Goal: Transaction & Acquisition: Purchase product/service

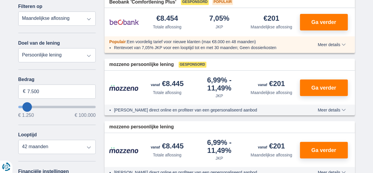
scroll to position [85, 0]
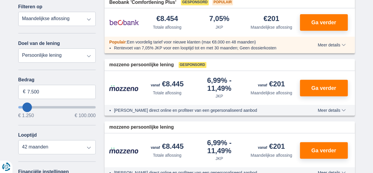
type input "8.250"
type input "8250"
select select "48"
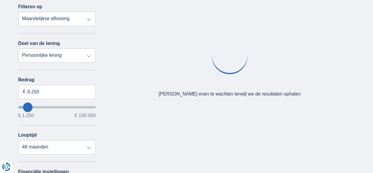
type input "9.250"
type input "9250"
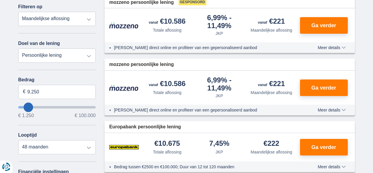
type input "7.250"
type input "7250"
select select "42"
type input "8.250"
type input "8250"
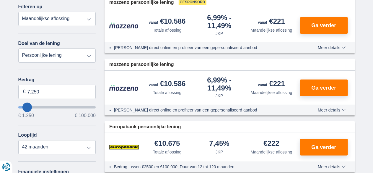
select select "48"
type input "8250"
type input "18.250"
type input "18250"
select select "84"
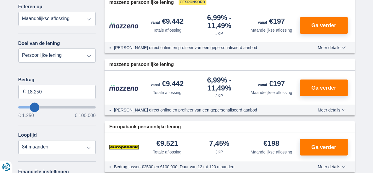
type input "18250"
click at [34, 108] on input "wantToBorrow" at bounding box center [57, 107] width 78 height 2
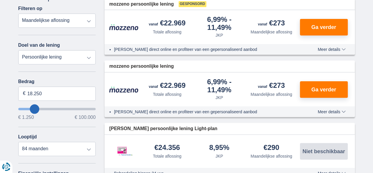
scroll to position [87, 0]
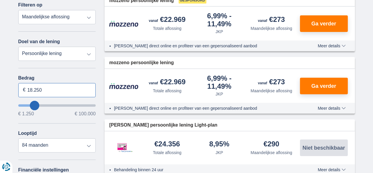
drag, startPoint x: 47, startPoint y: 87, endPoint x: 31, endPoint y: 87, distance: 16.5
click at [31, 87] on input "18.250" at bounding box center [57, 90] width 78 height 14
type input "10.000"
type input "10250"
select select "48"
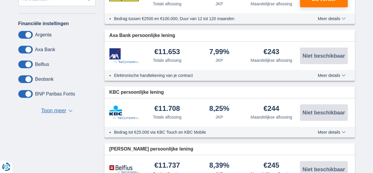
scroll to position [233, 0]
drag, startPoint x: 153, startPoint y: 107, endPoint x: 186, endPoint y: 105, distance: 32.5
click at [186, 105] on div "€11.708 Totale aflossing" at bounding box center [167, 112] width 52 height 15
click at [200, 114] on div "8,25% JKP" at bounding box center [220, 112] width 52 height 15
click at [308, 130] on div "Bedrag tot €25.000 via KBC Touch en KBC Mobile Meer details Minder details" at bounding box center [230, 131] width 251 height 11
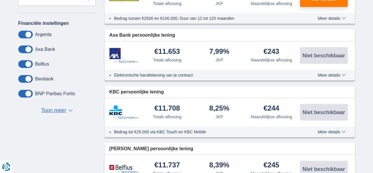
click at [319, 130] on span "Meer details" at bounding box center [332, 132] width 28 height 4
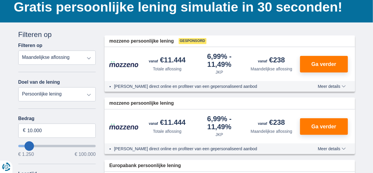
scroll to position [50, 0]
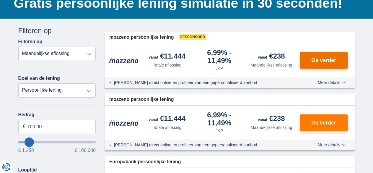
click at [310, 58] on button "Ga verder" at bounding box center [324, 60] width 48 height 17
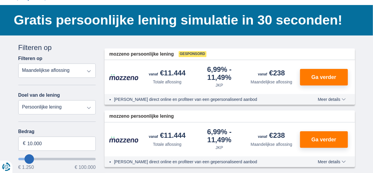
scroll to position [34, 0]
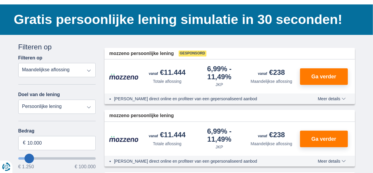
click at [69, 72] on select "Totale aflossing JKP Maandelijkse aflossing" at bounding box center [57, 70] width 78 height 14
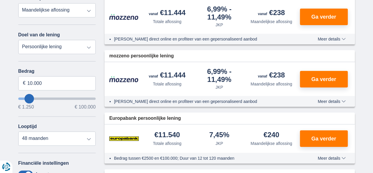
scroll to position [94, 0]
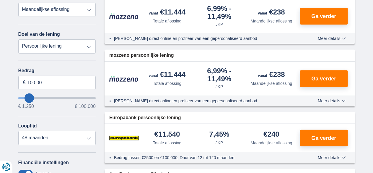
click at [72, 48] on select "Persoonlijke lening Auto Moto / fiets Mobilhome / caravan Renovatie Energie Sch…" at bounding box center [57, 46] width 78 height 14
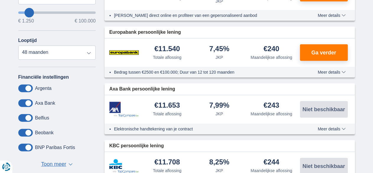
scroll to position [0, 0]
